Goal: Find specific page/section: Find specific page/section

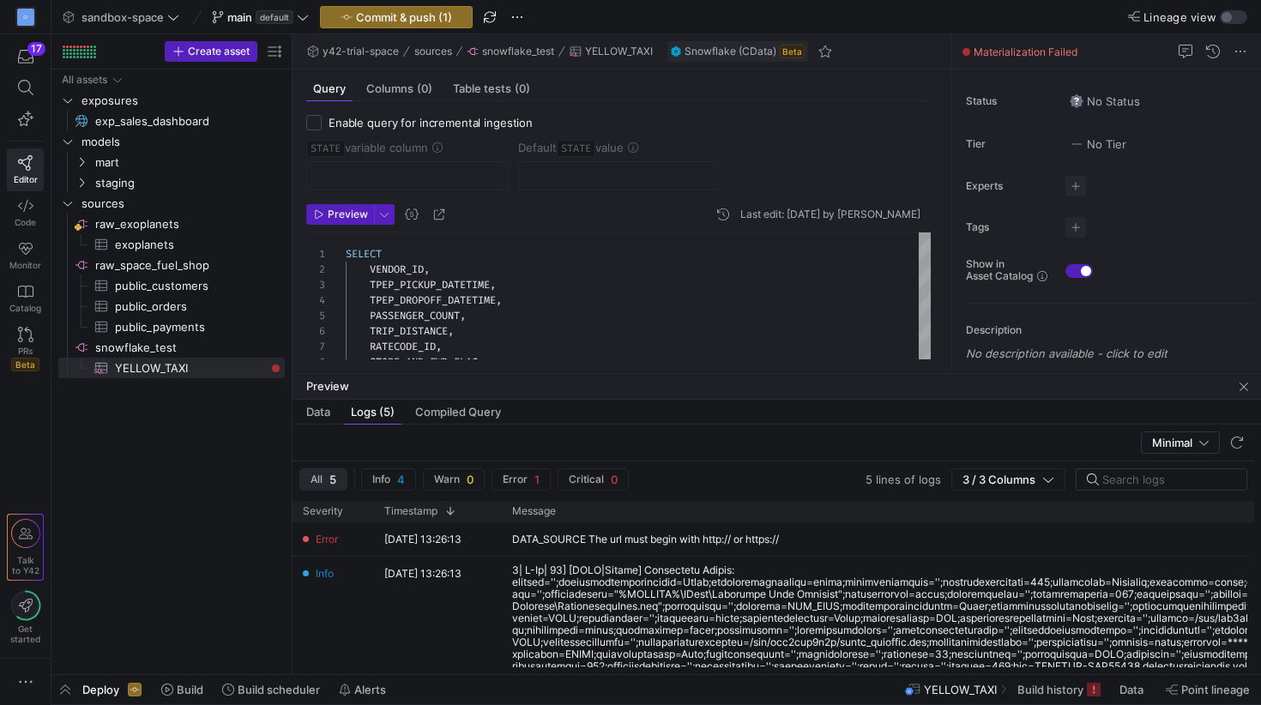
scroll to position [116, 0]
